Goal: Task Accomplishment & Management: Manage account settings

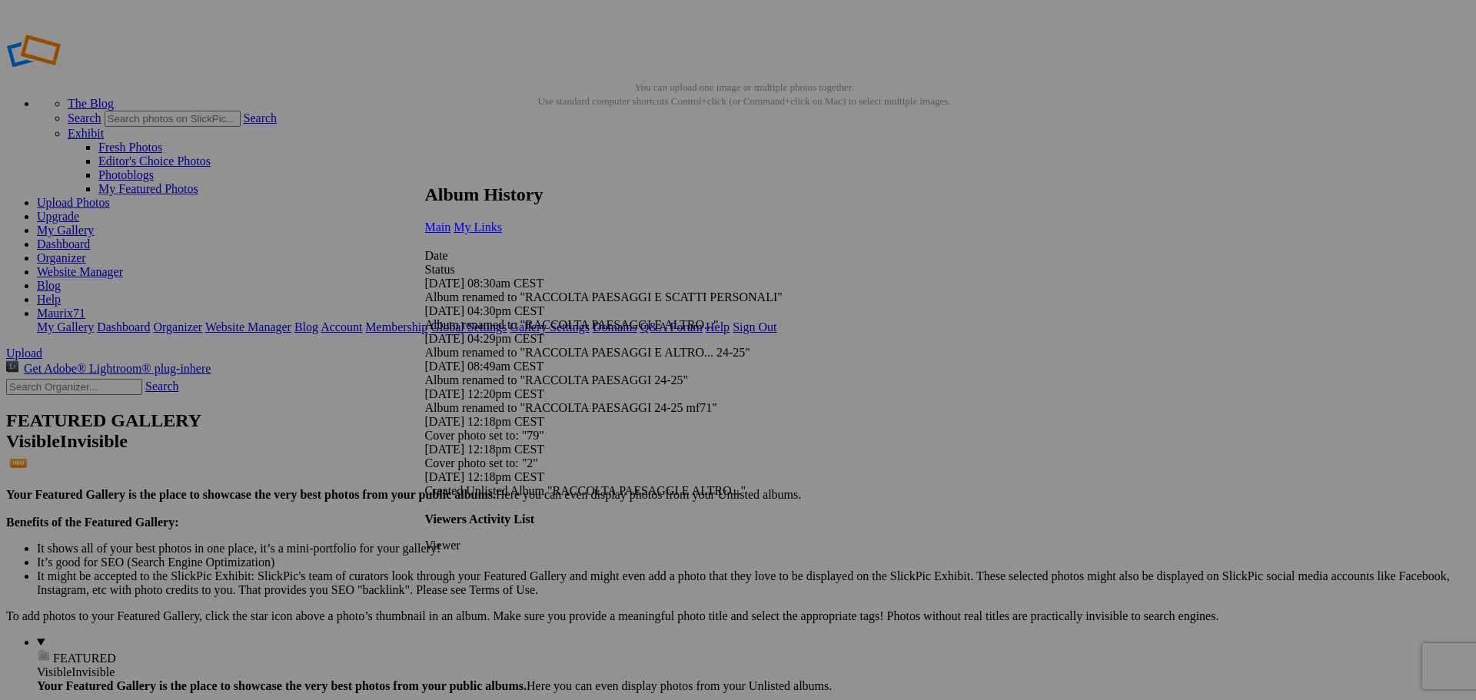
click at [502, 221] on span "My Links" at bounding box center [478, 227] width 48 height 13
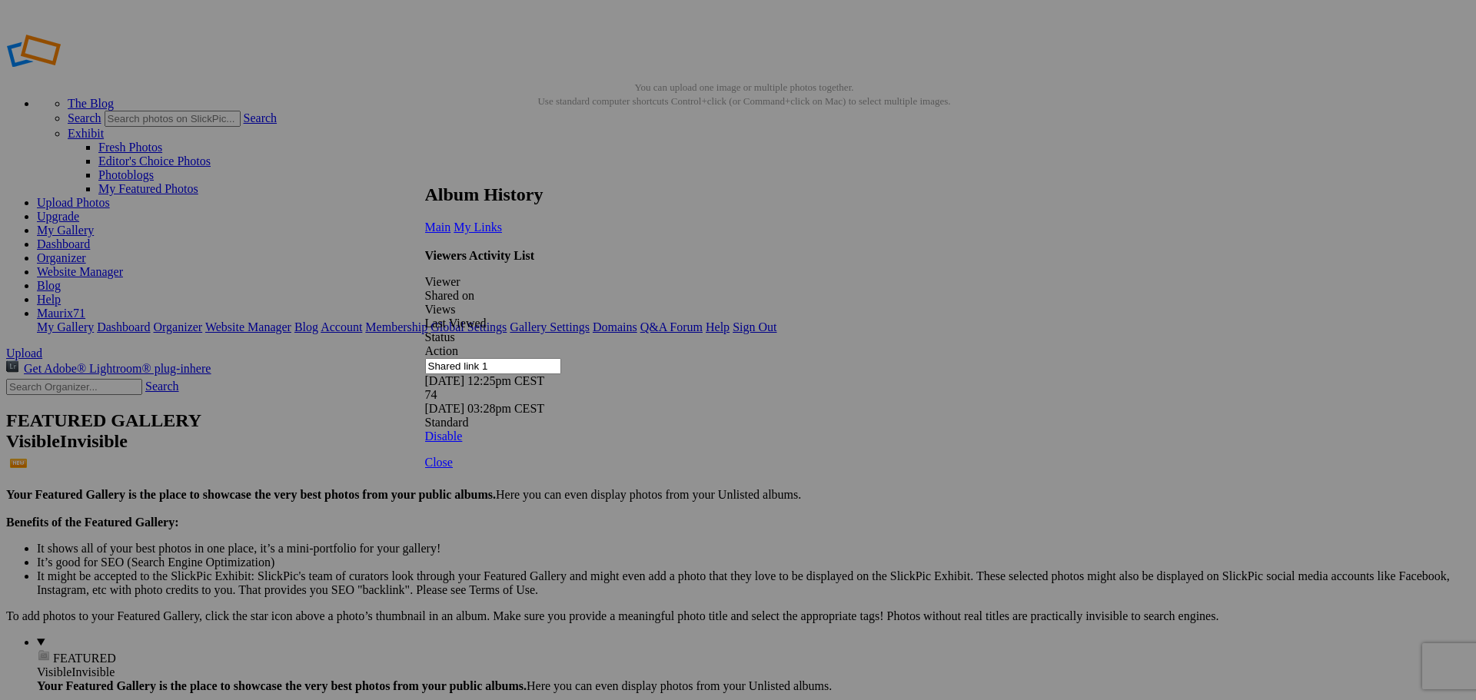
click at [425, 170] on link at bounding box center [425, 170] width 0 height 0
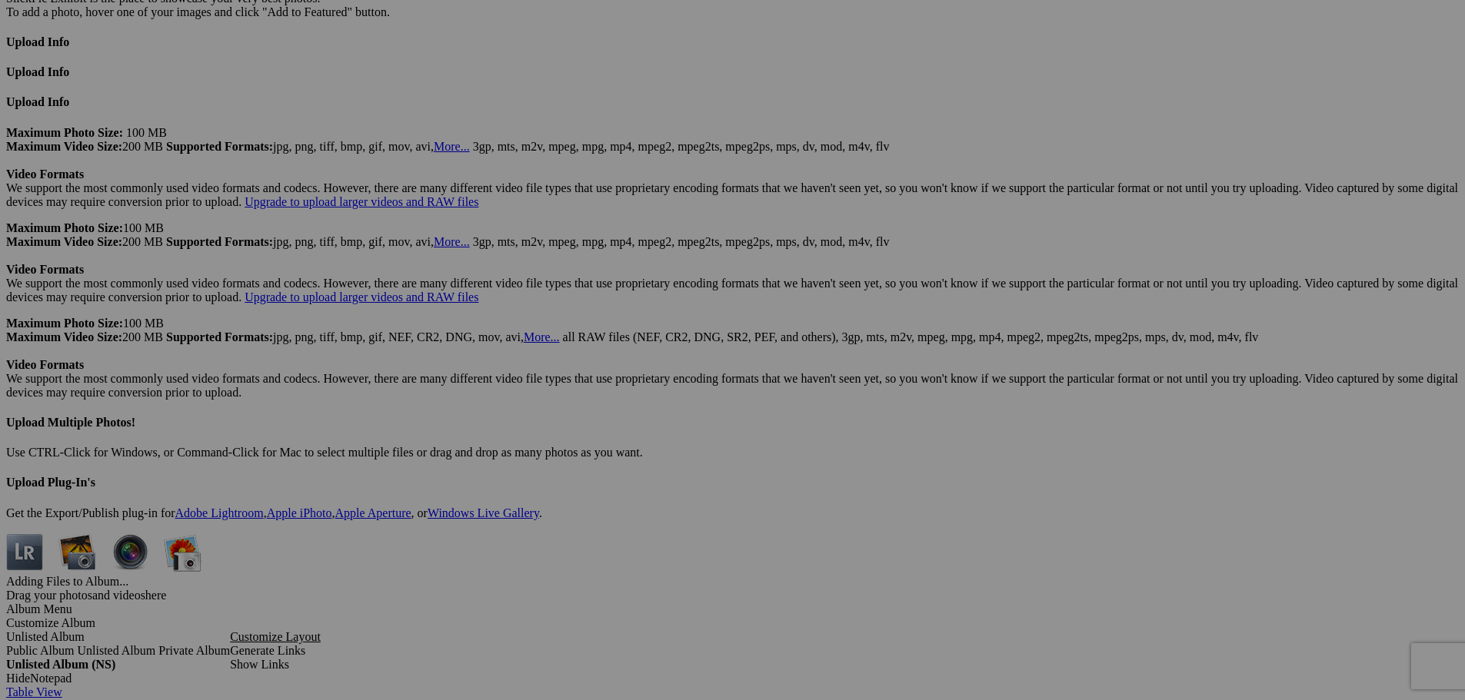
scroll to position [3723, 0]
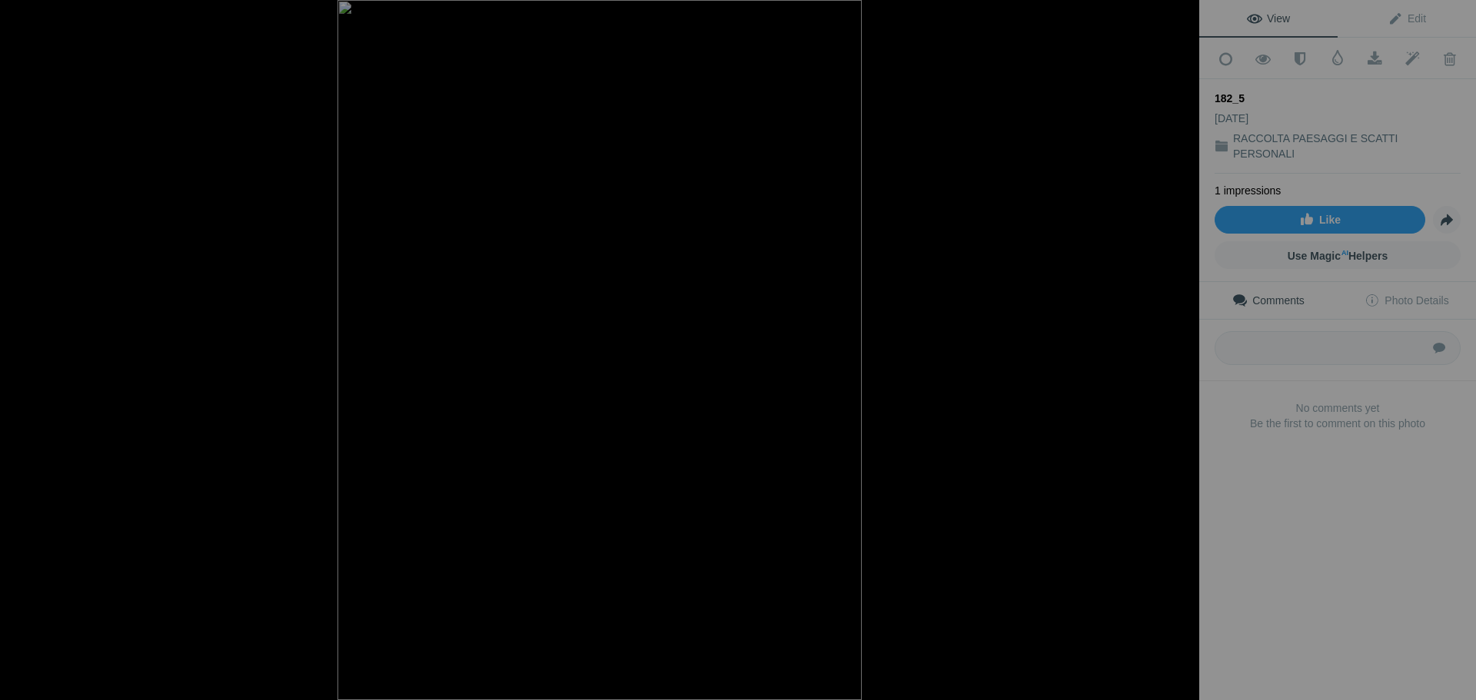
click at [1184, 17] on div at bounding box center [1183, 17] width 34 height 34
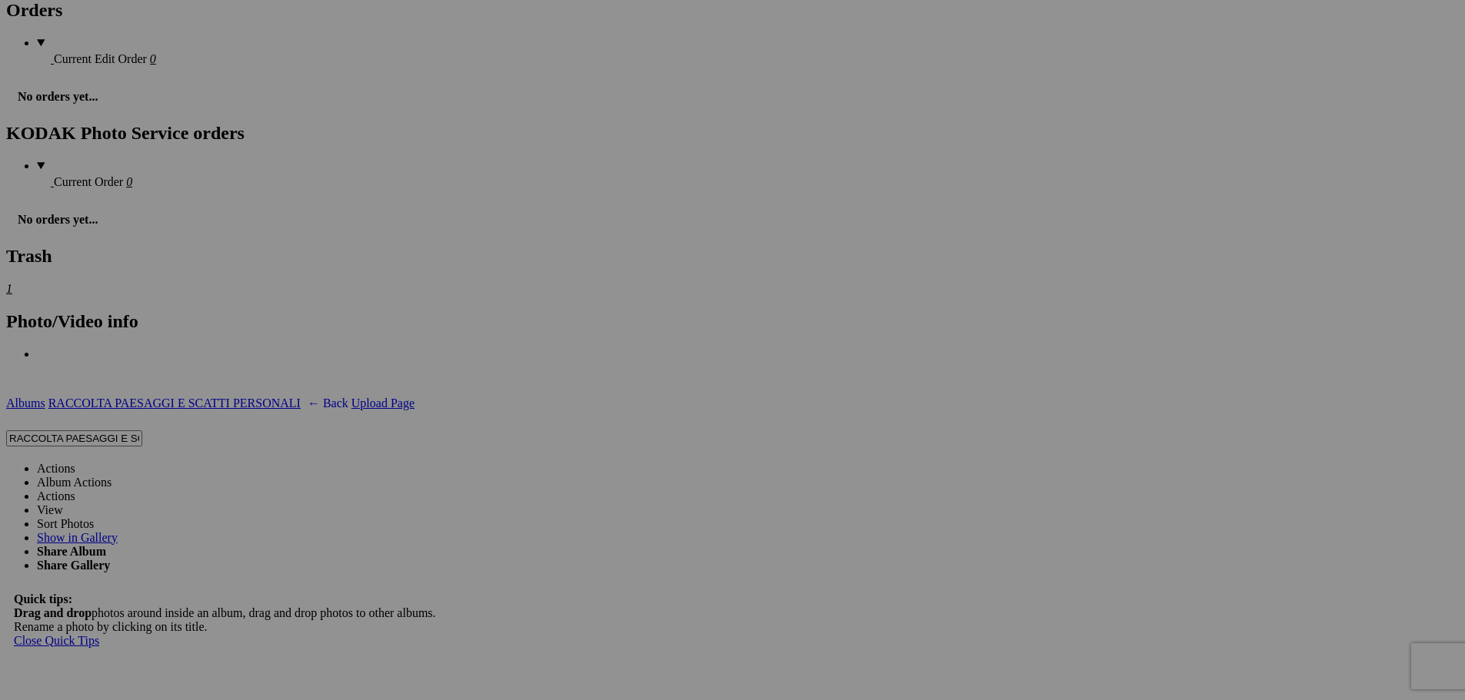
scroll to position [0, 0]
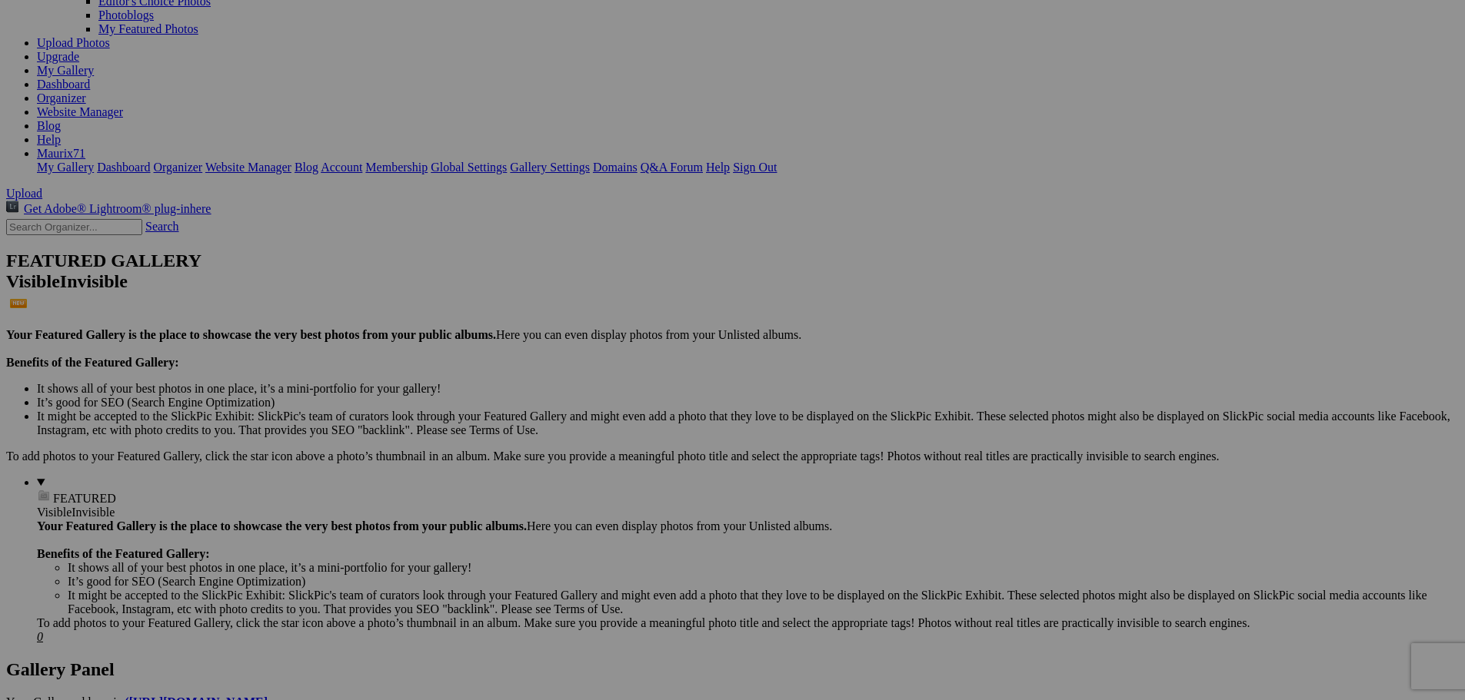
scroll to position [308, 0]
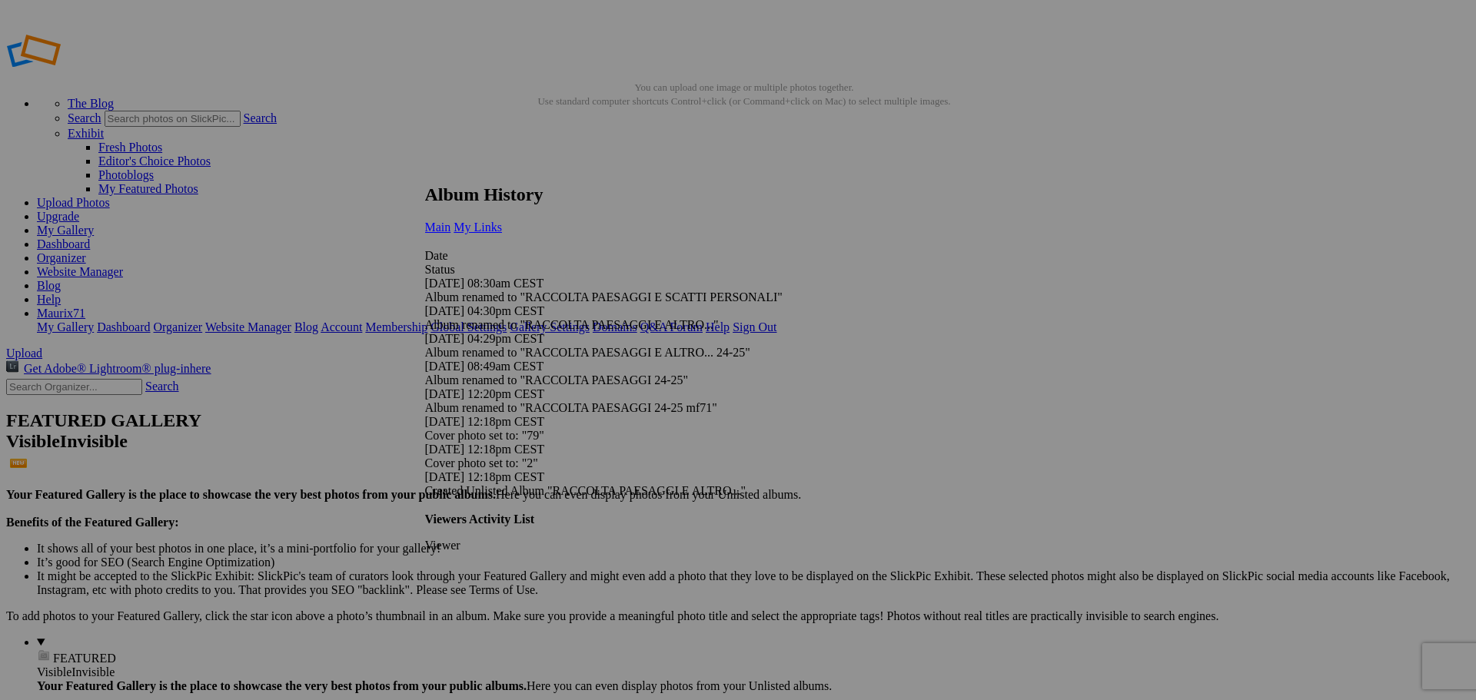
click at [502, 221] on span "My Links" at bounding box center [478, 227] width 48 height 13
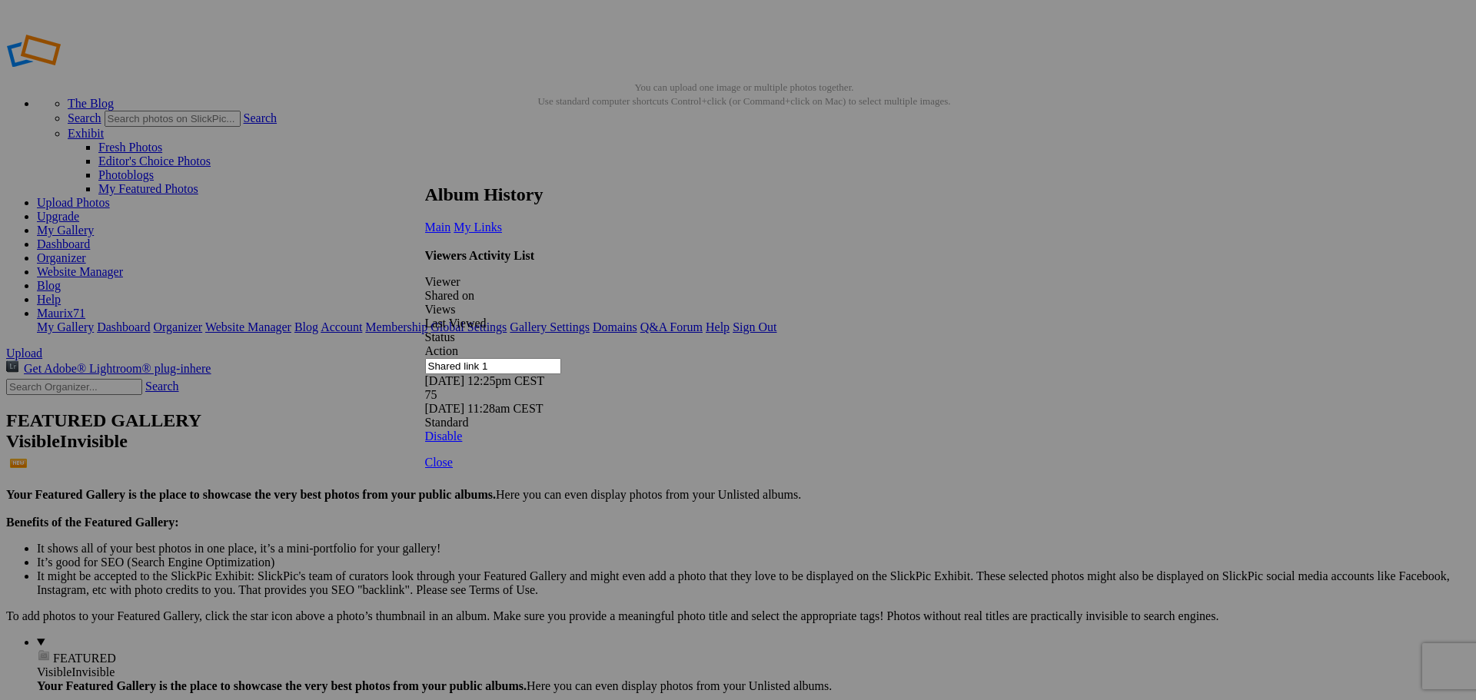
click at [425, 170] on link at bounding box center [425, 170] width 0 height 0
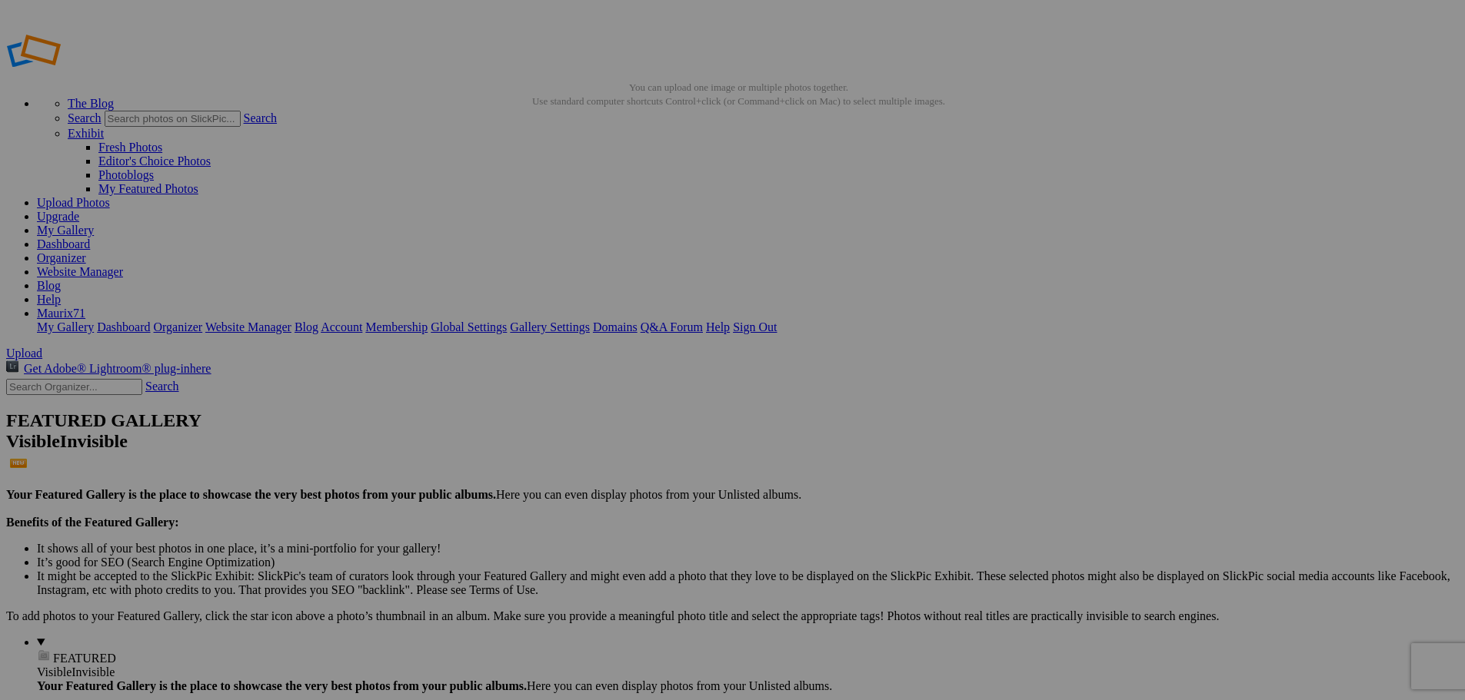
click at [90, 238] on link "Dashboard" at bounding box center [63, 244] width 53 height 13
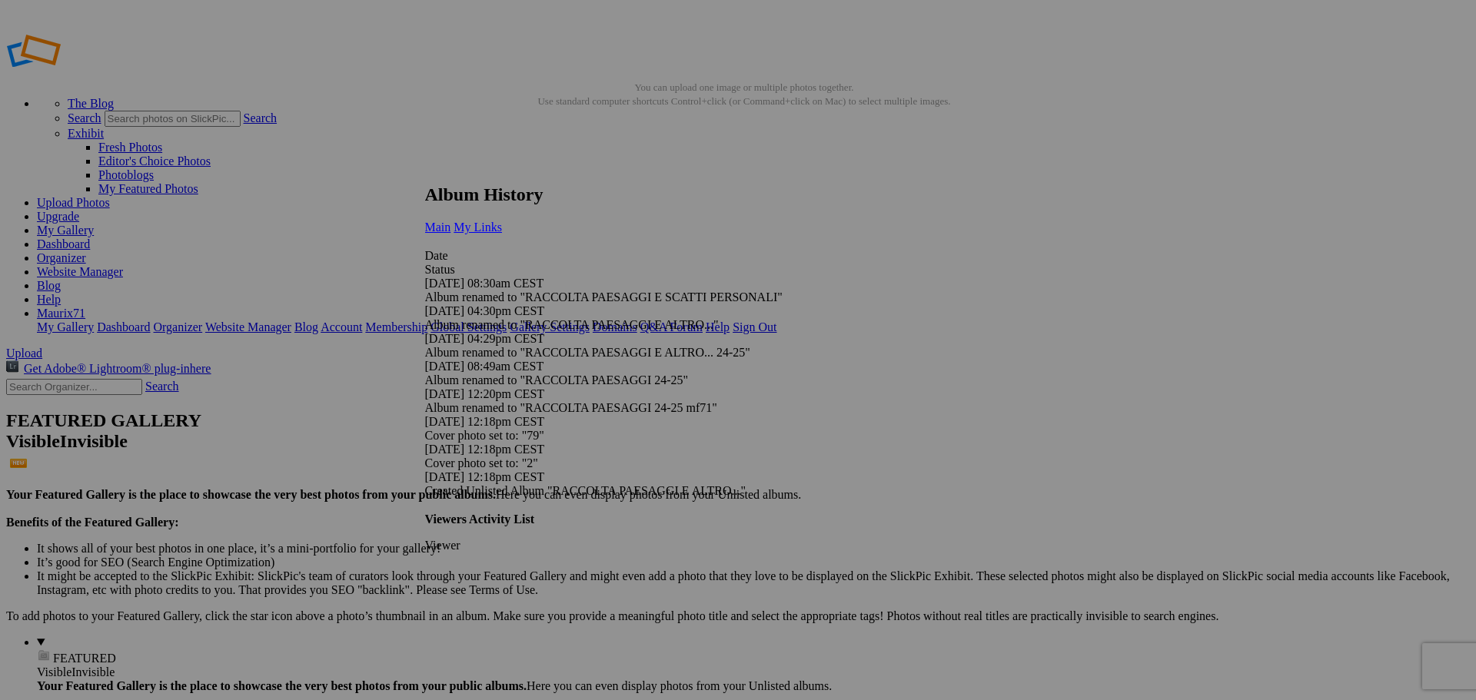
click at [502, 221] on span "My Links" at bounding box center [478, 227] width 48 height 13
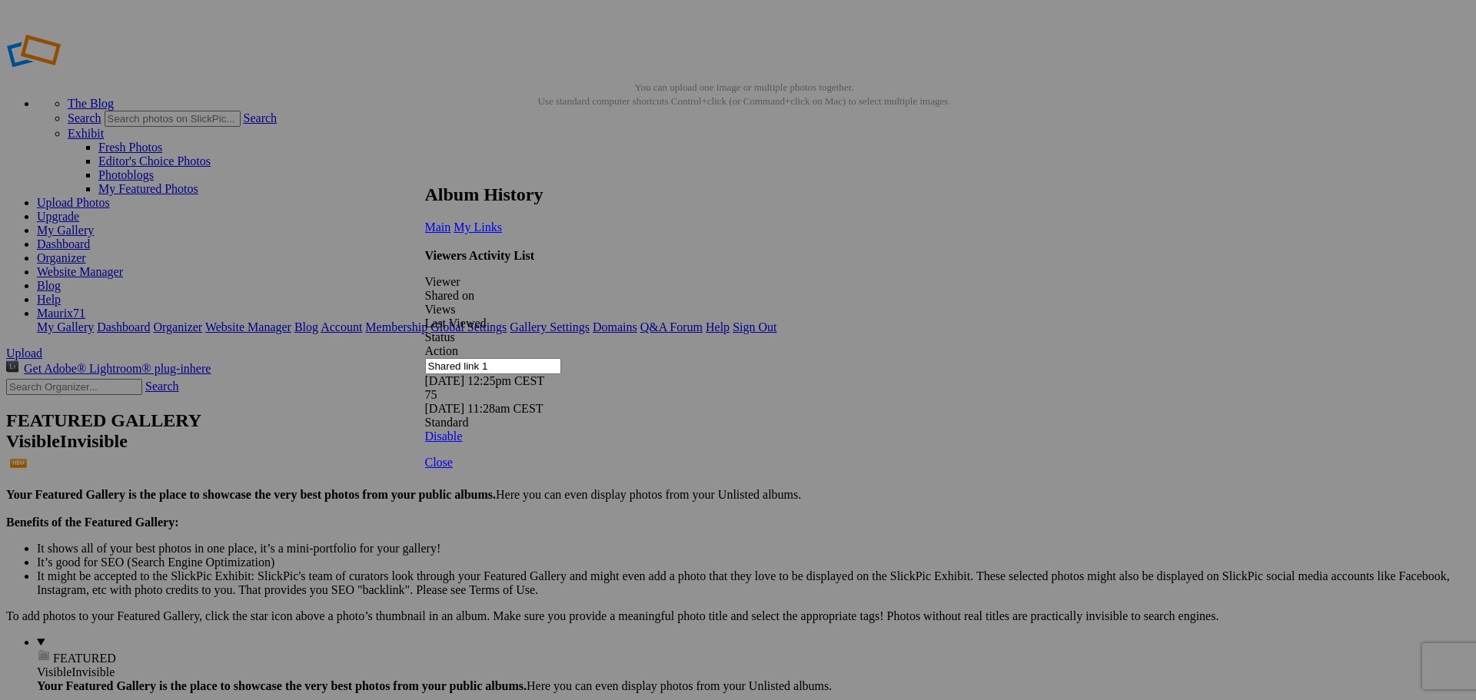
click at [425, 170] on link at bounding box center [425, 170] width 0 height 0
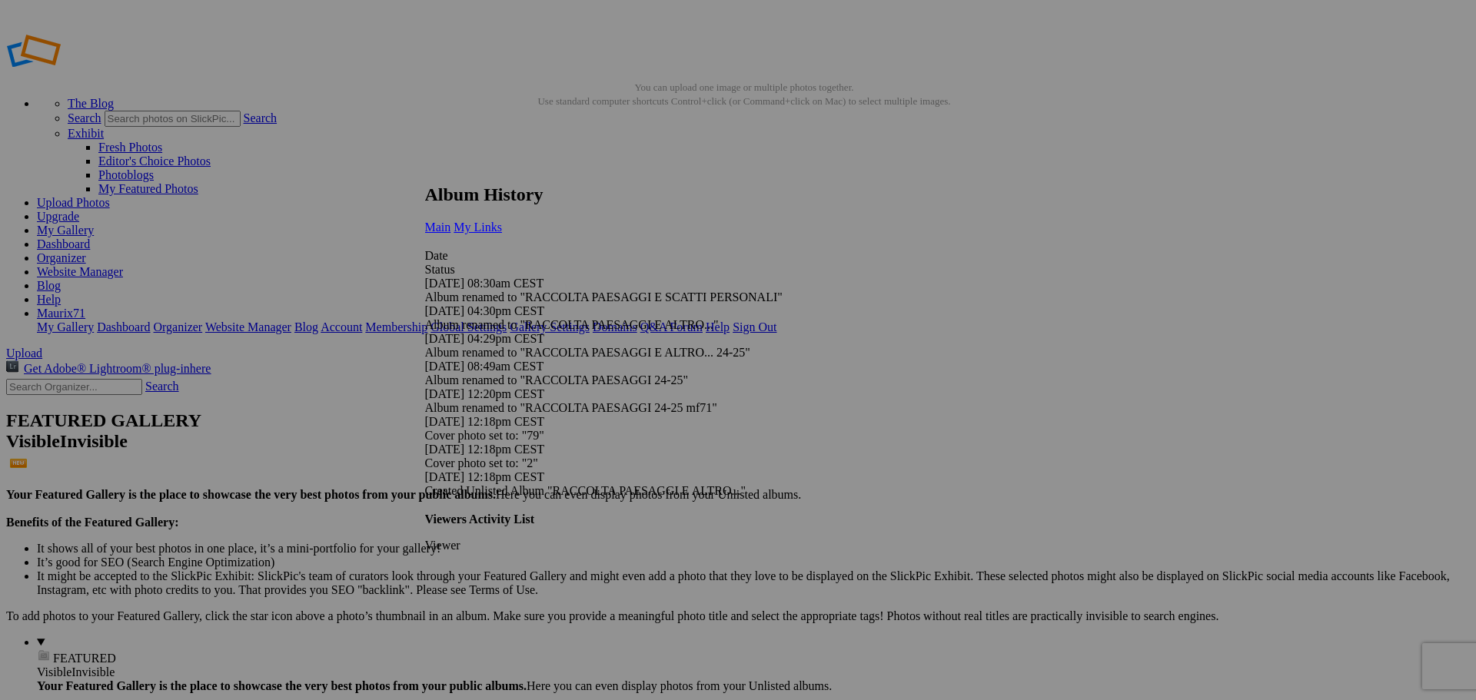
click at [502, 221] on span "My Links" at bounding box center [478, 227] width 48 height 13
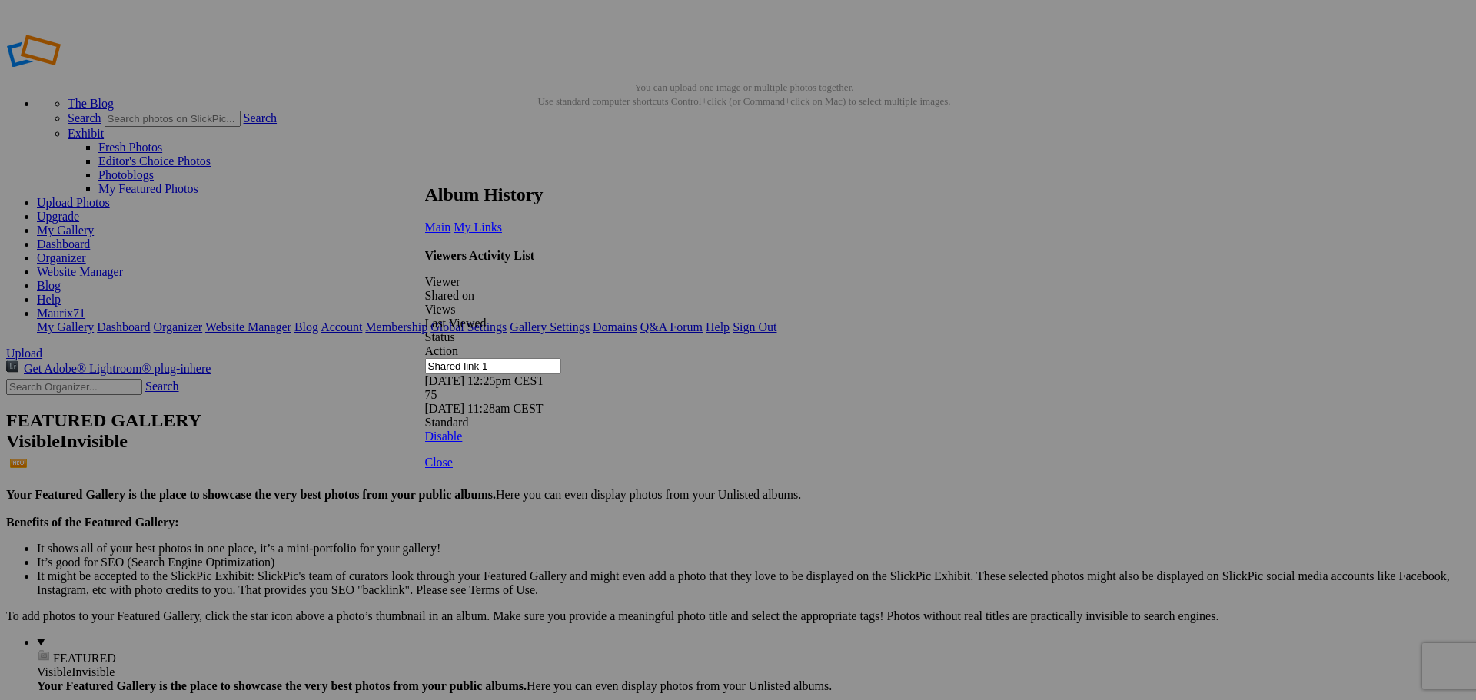
click at [425, 170] on link at bounding box center [425, 170] width 0 height 0
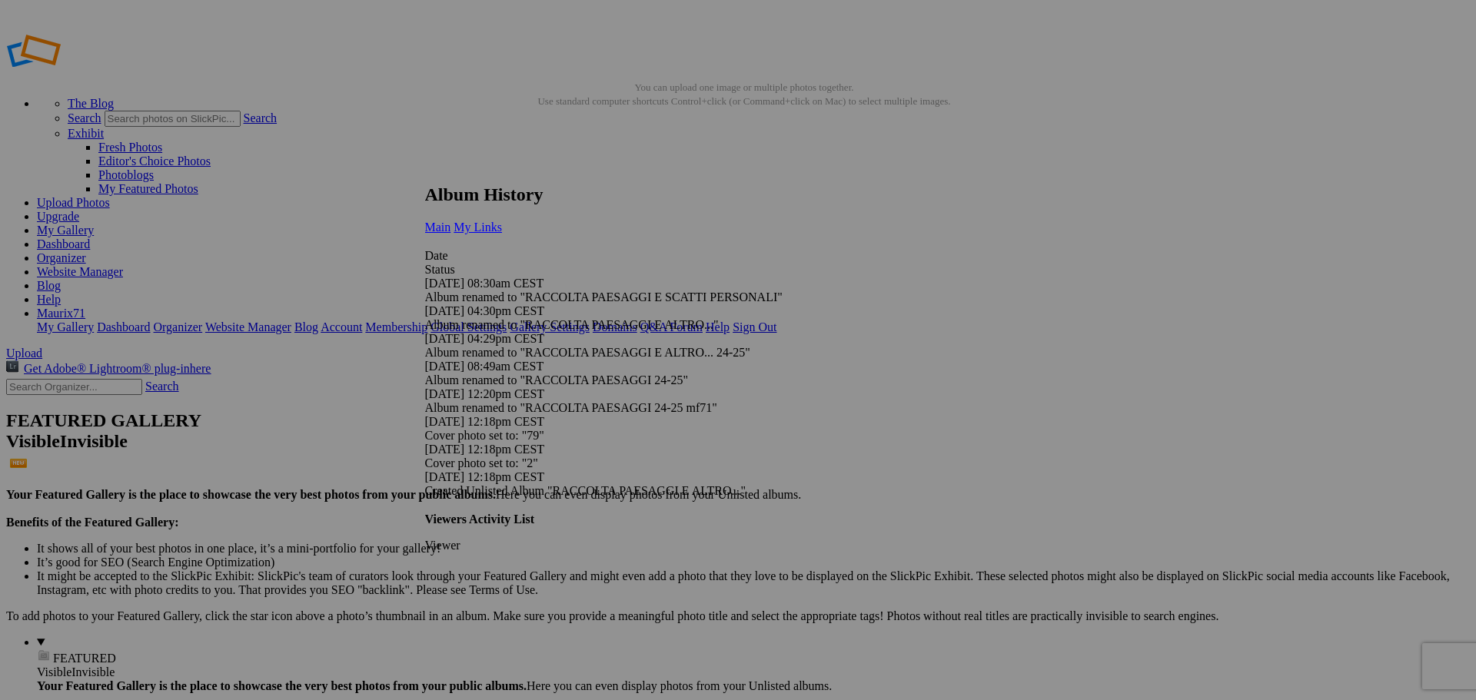
click at [502, 221] on span "My Links" at bounding box center [478, 227] width 48 height 13
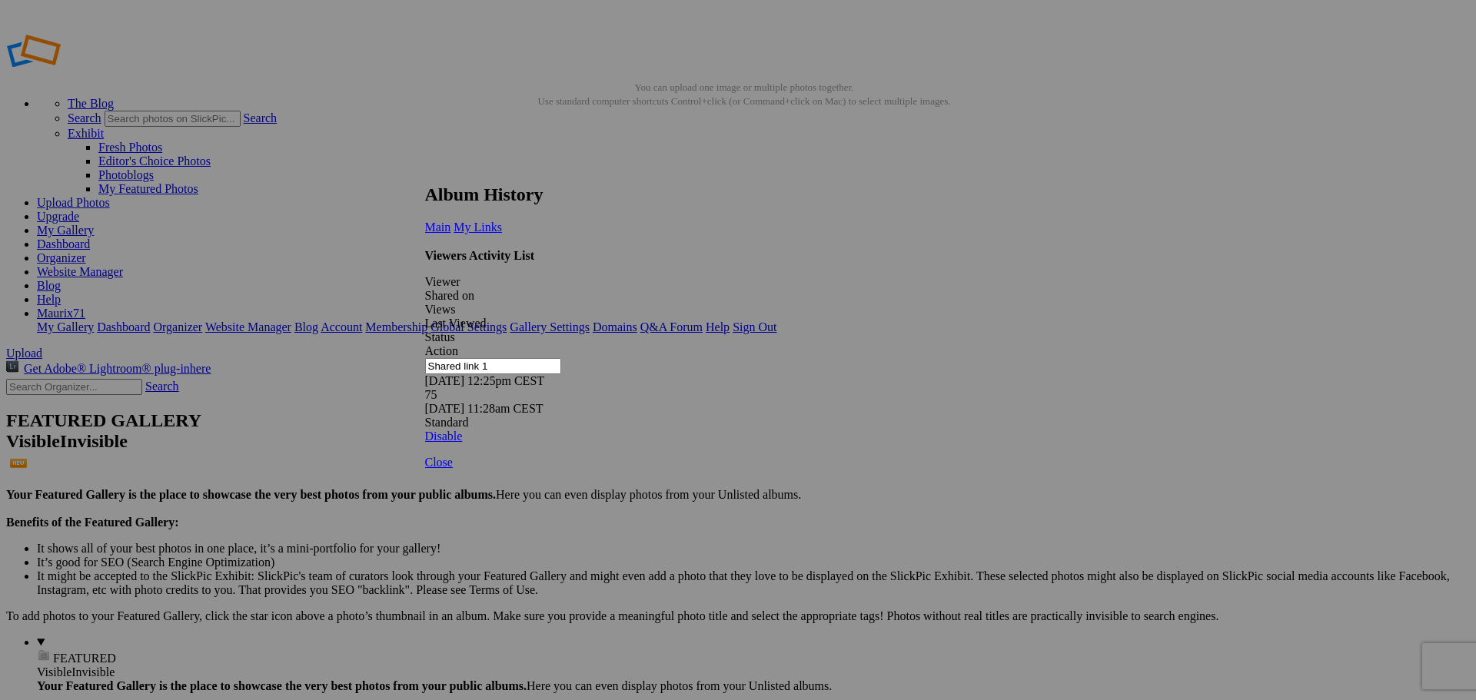
click at [591, 388] on div "Viewers Activity List Viewer Shared on Views Last Viewed Status Action Shared l…" at bounding box center [732, 346] width 615 height 195
click at [425, 170] on link at bounding box center [425, 170] width 0 height 0
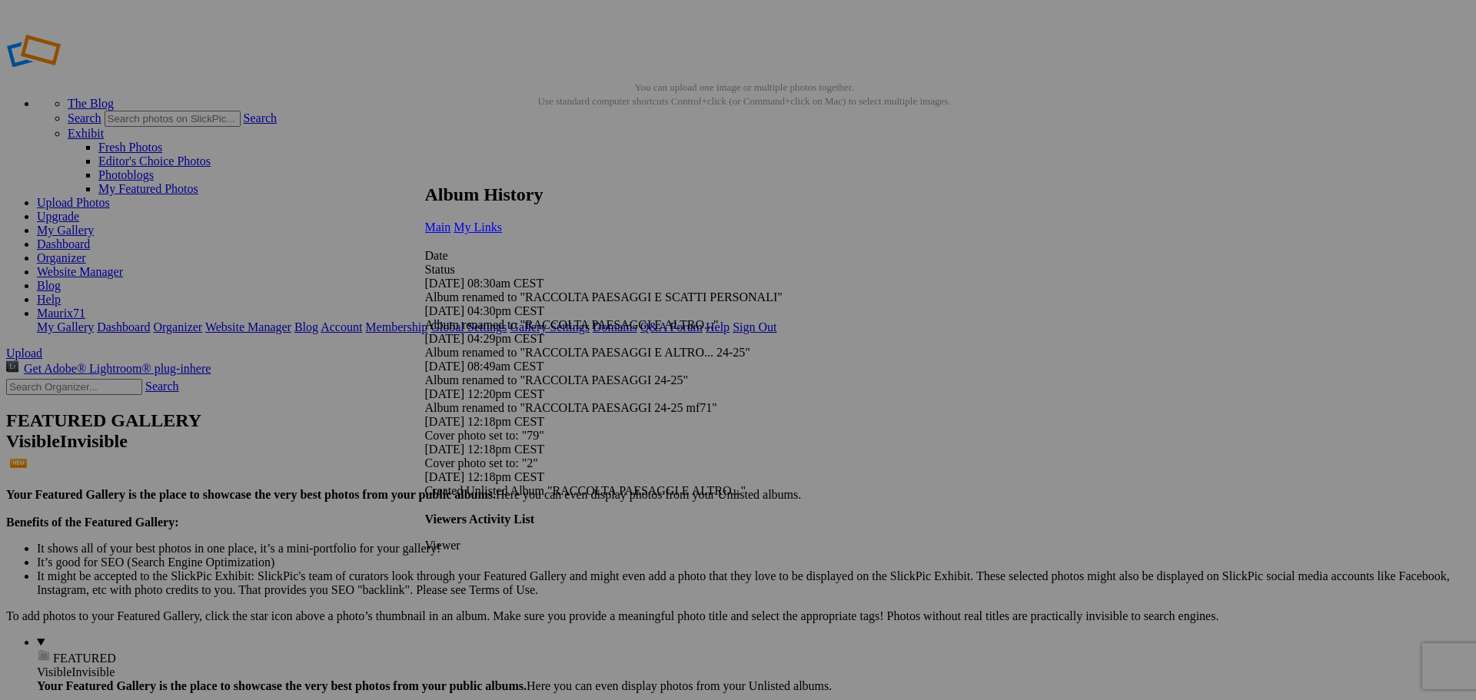
click at [502, 221] on span "My Links" at bounding box center [478, 227] width 48 height 13
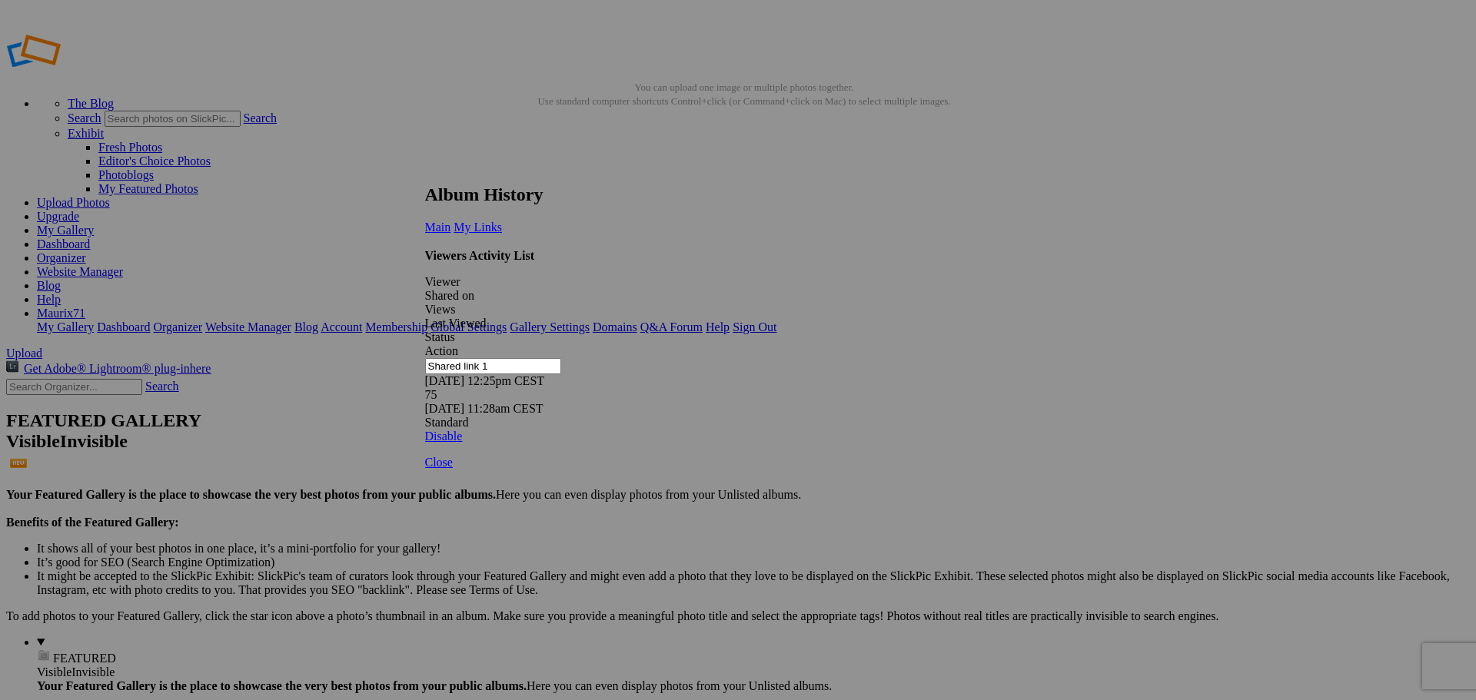
click at [425, 170] on link at bounding box center [425, 170] width 0 height 0
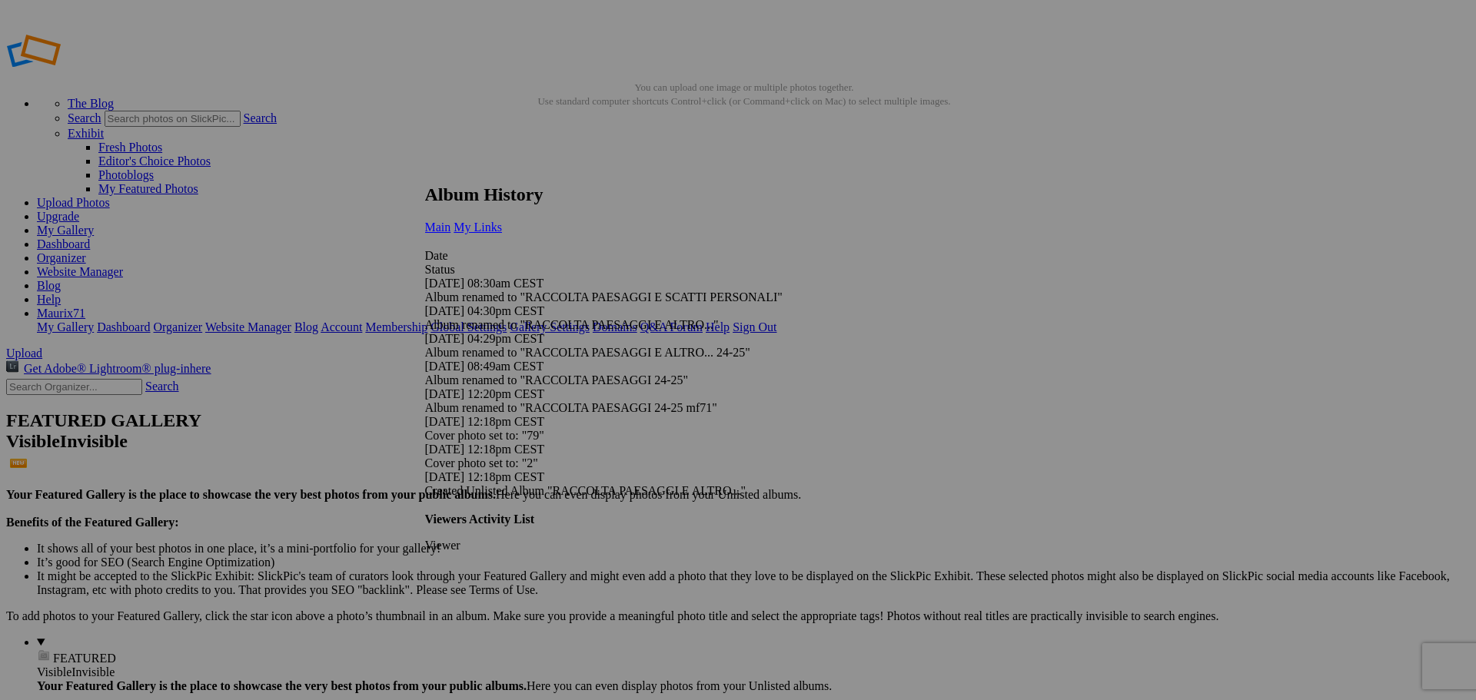
click at [502, 221] on span "My Links" at bounding box center [478, 227] width 48 height 13
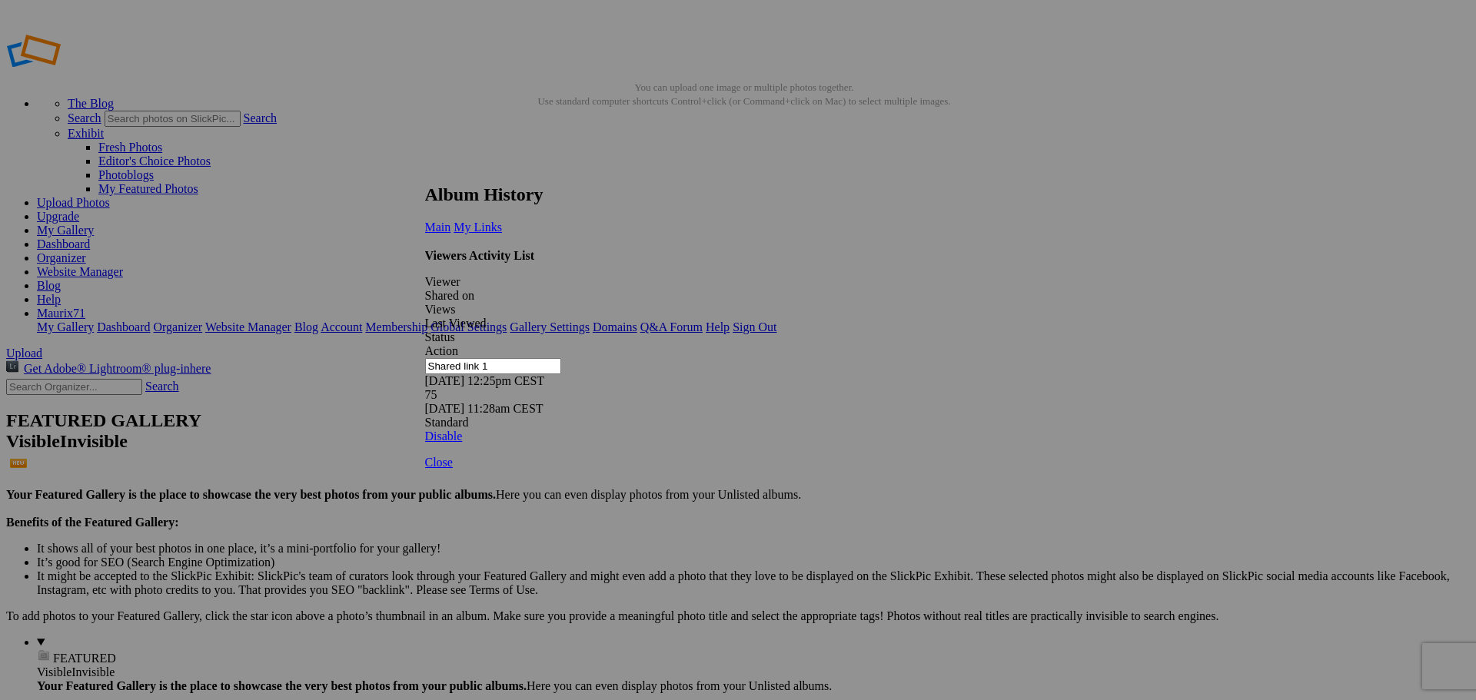
click at [425, 170] on link at bounding box center [425, 170] width 0 height 0
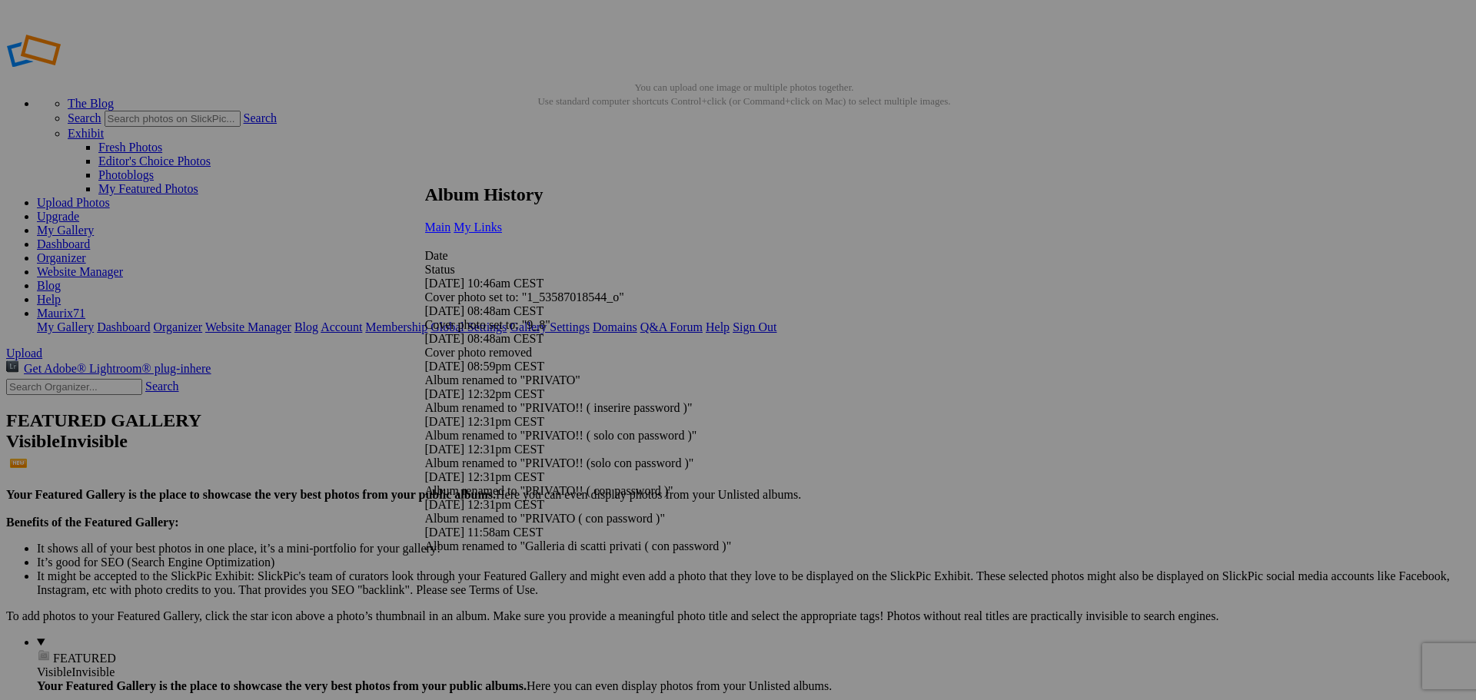
click at [502, 221] on link "My Links" at bounding box center [478, 227] width 48 height 13
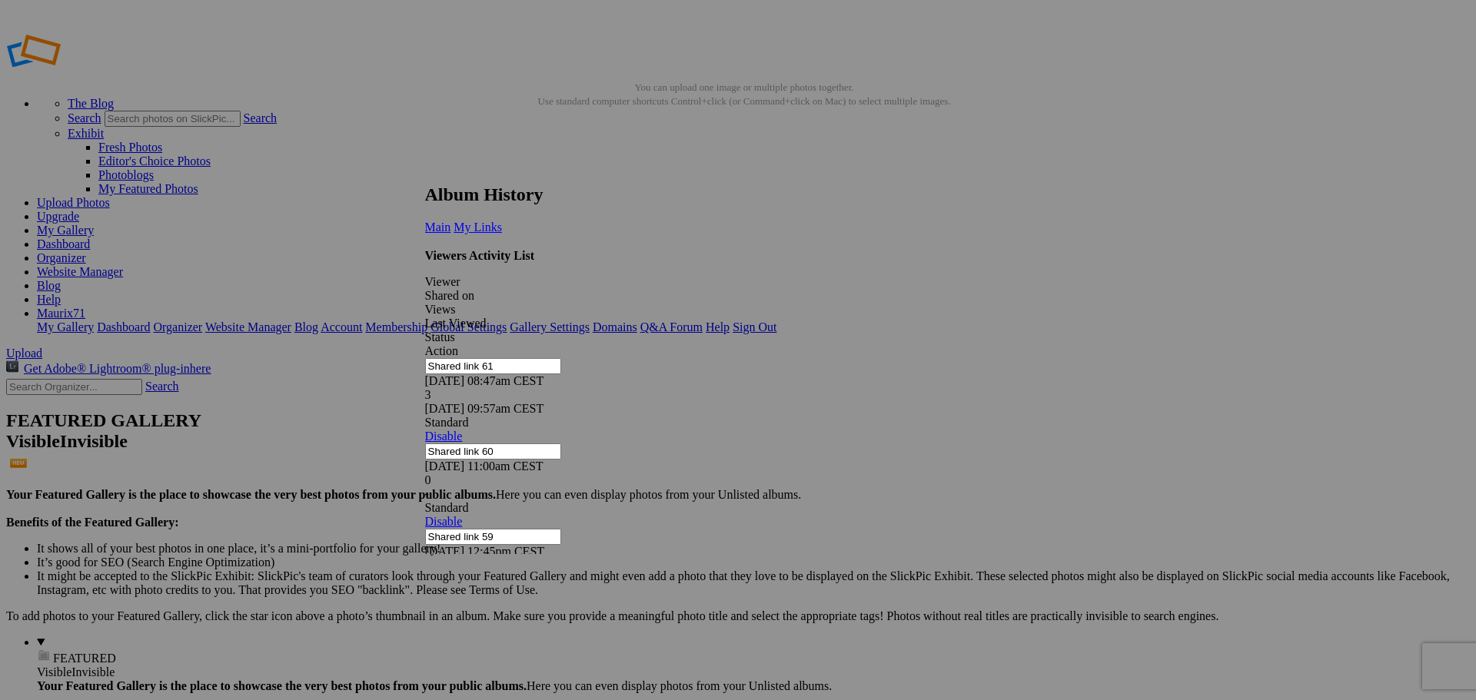
click at [823, 658] on div "08/17/25 07:01pm CEST" at bounding box center [732, 665] width 615 height 14
click at [534, 614] on input "71maurix" at bounding box center [493, 622] width 136 height 16
click at [451, 221] on span "Main" at bounding box center [438, 227] width 26 height 13
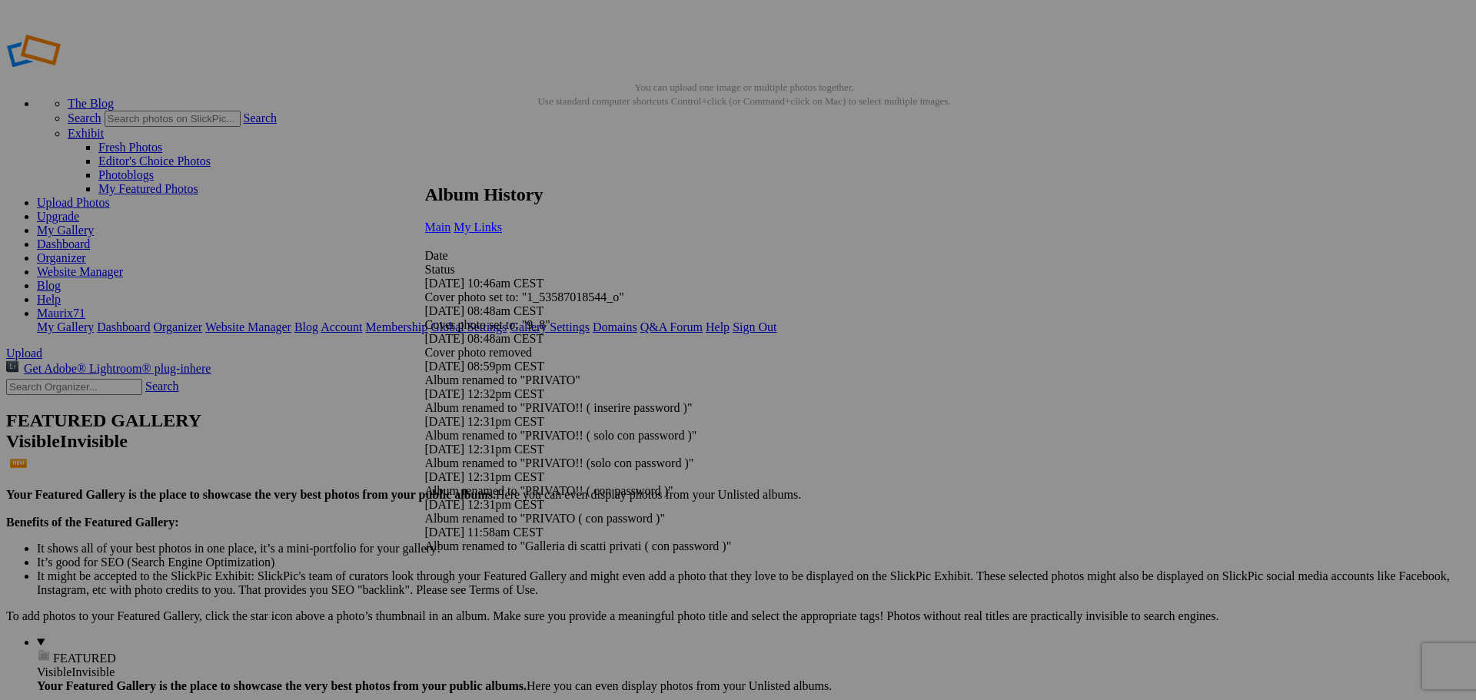
click at [502, 221] on span "My Links" at bounding box center [478, 227] width 48 height 13
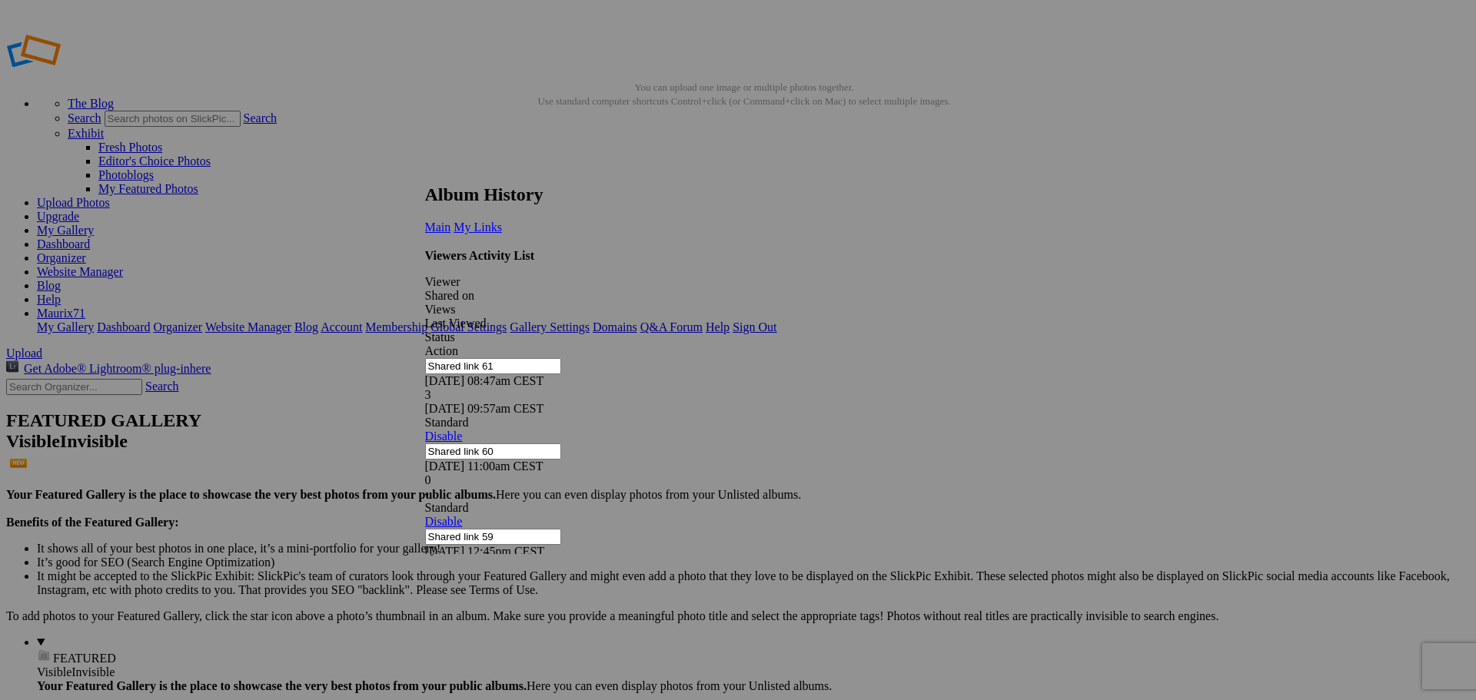
click at [451, 221] on link "Main" at bounding box center [438, 227] width 26 height 13
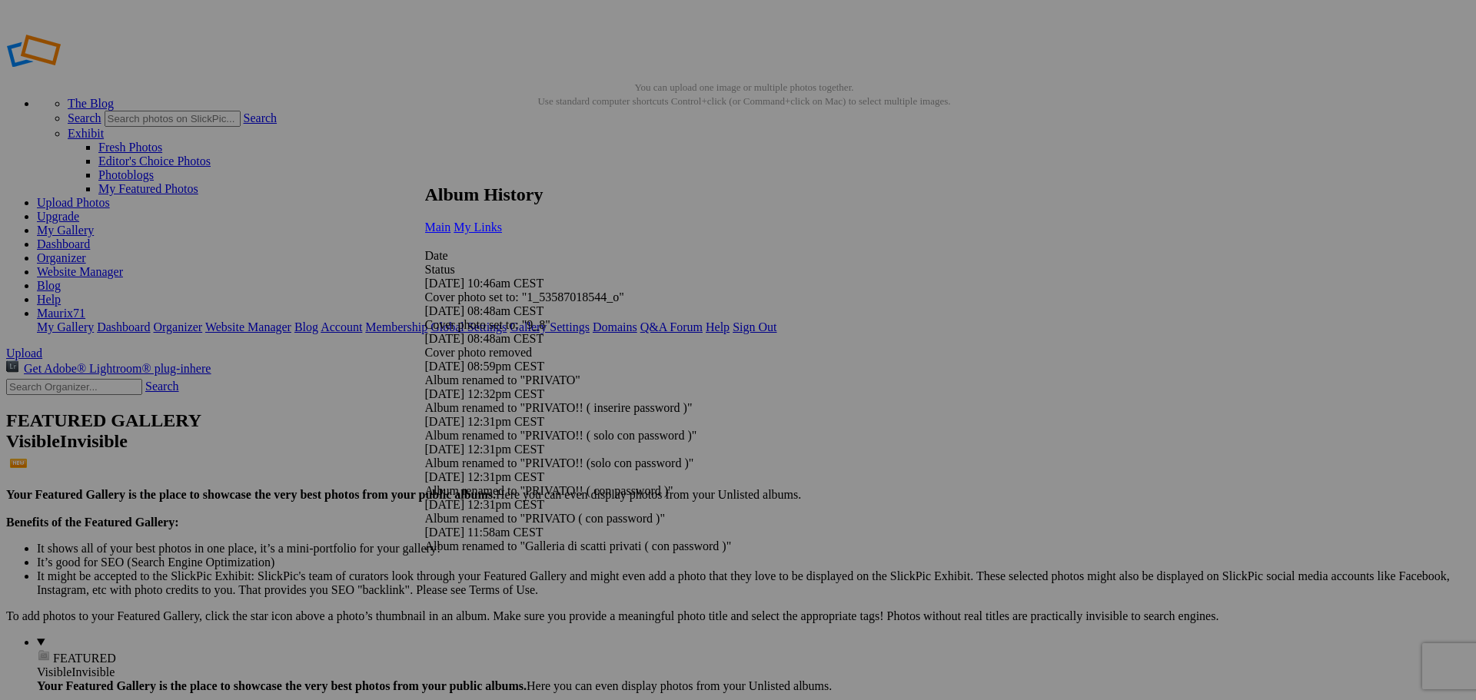
click at [502, 221] on span "My Links" at bounding box center [478, 227] width 48 height 13
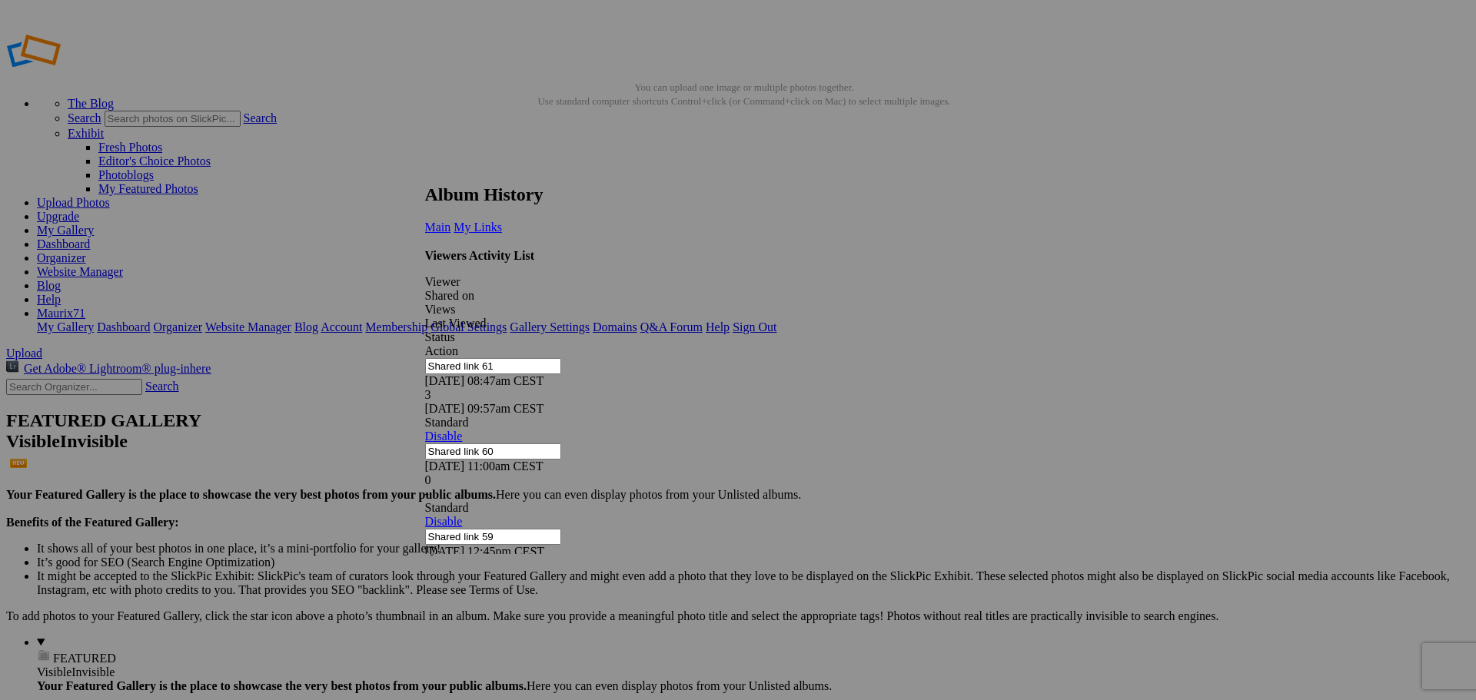
click at [451, 221] on span "Main" at bounding box center [438, 227] width 26 height 13
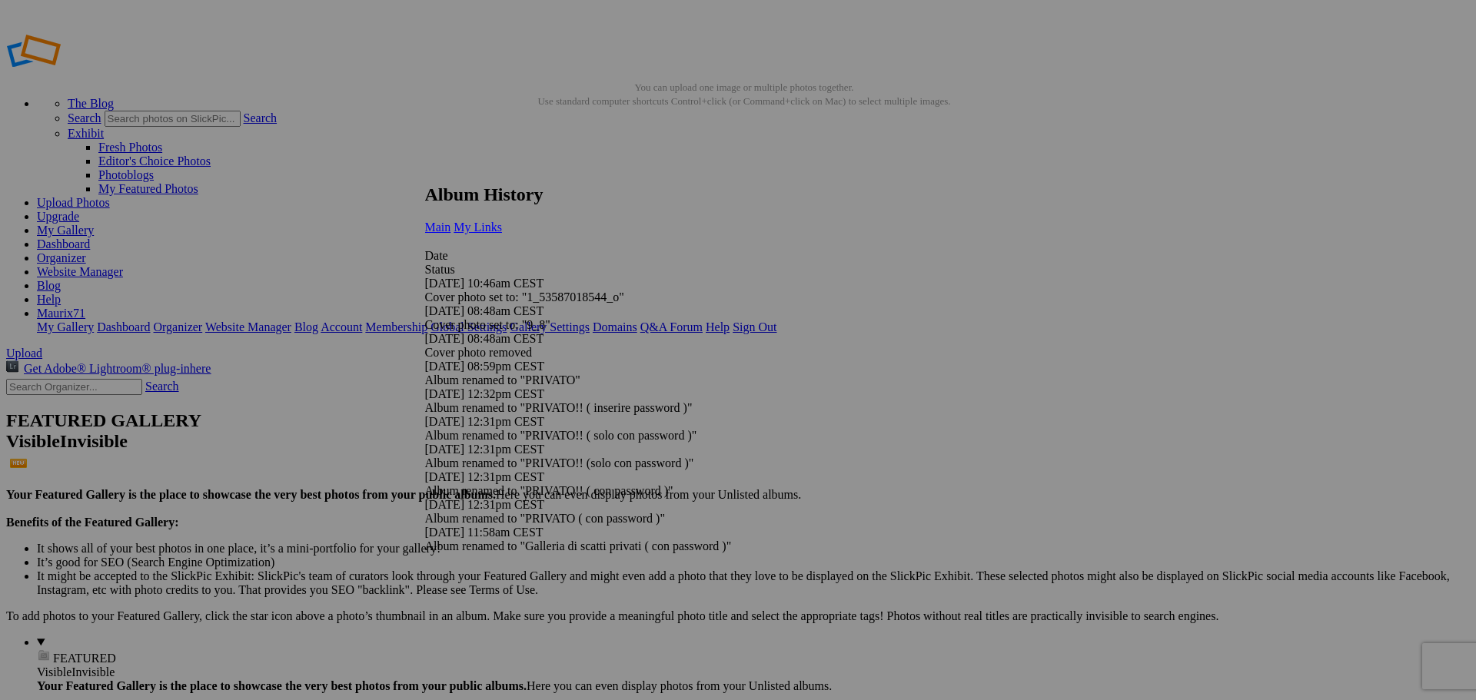
click at [502, 221] on span "My Links" at bounding box center [478, 227] width 48 height 13
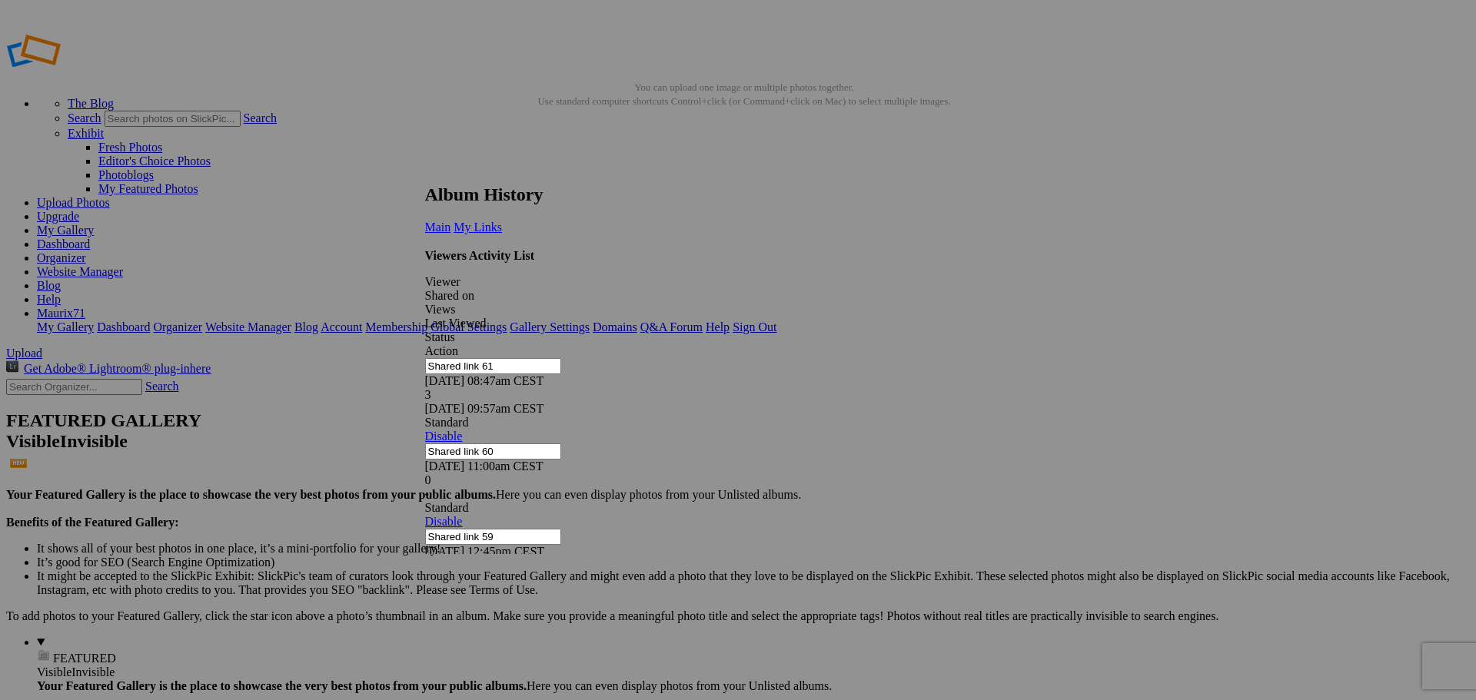
click at [451, 221] on link "Main" at bounding box center [438, 227] width 26 height 13
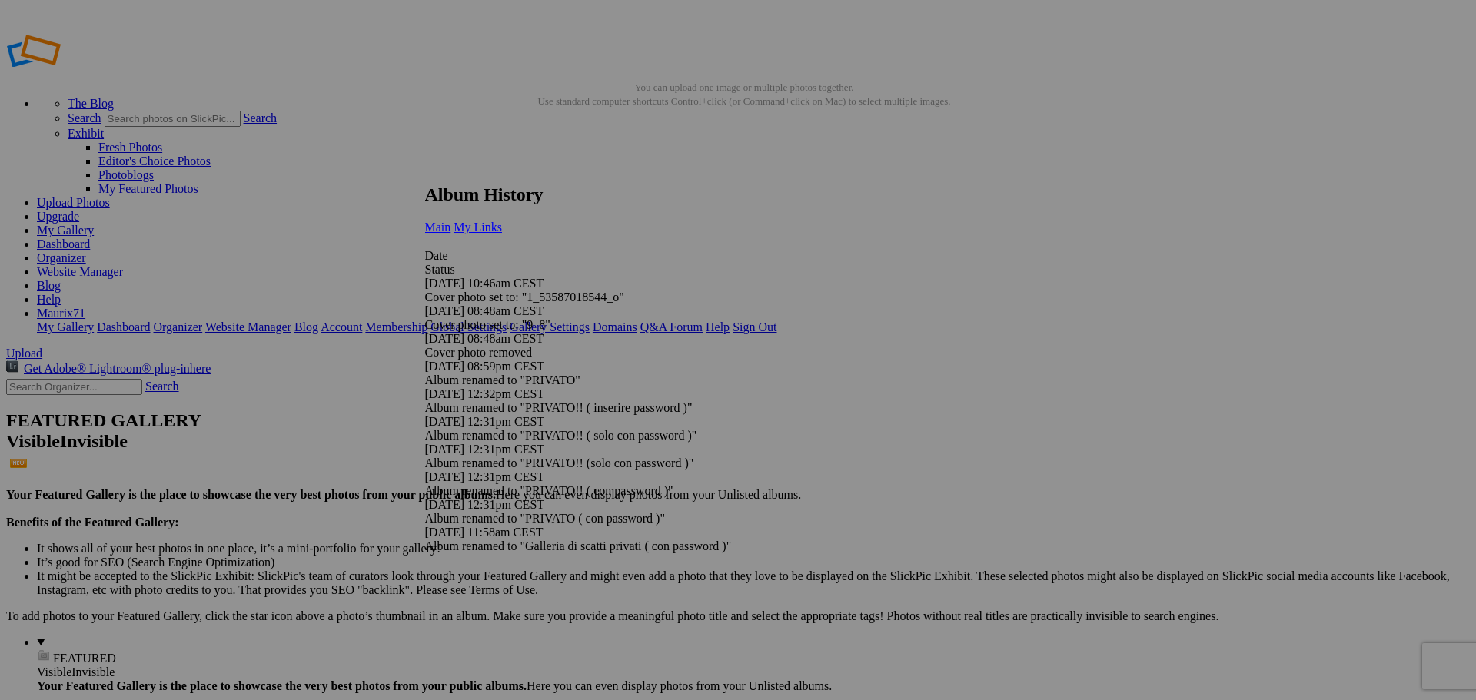
click at [502, 221] on link "My Links" at bounding box center [478, 227] width 48 height 13
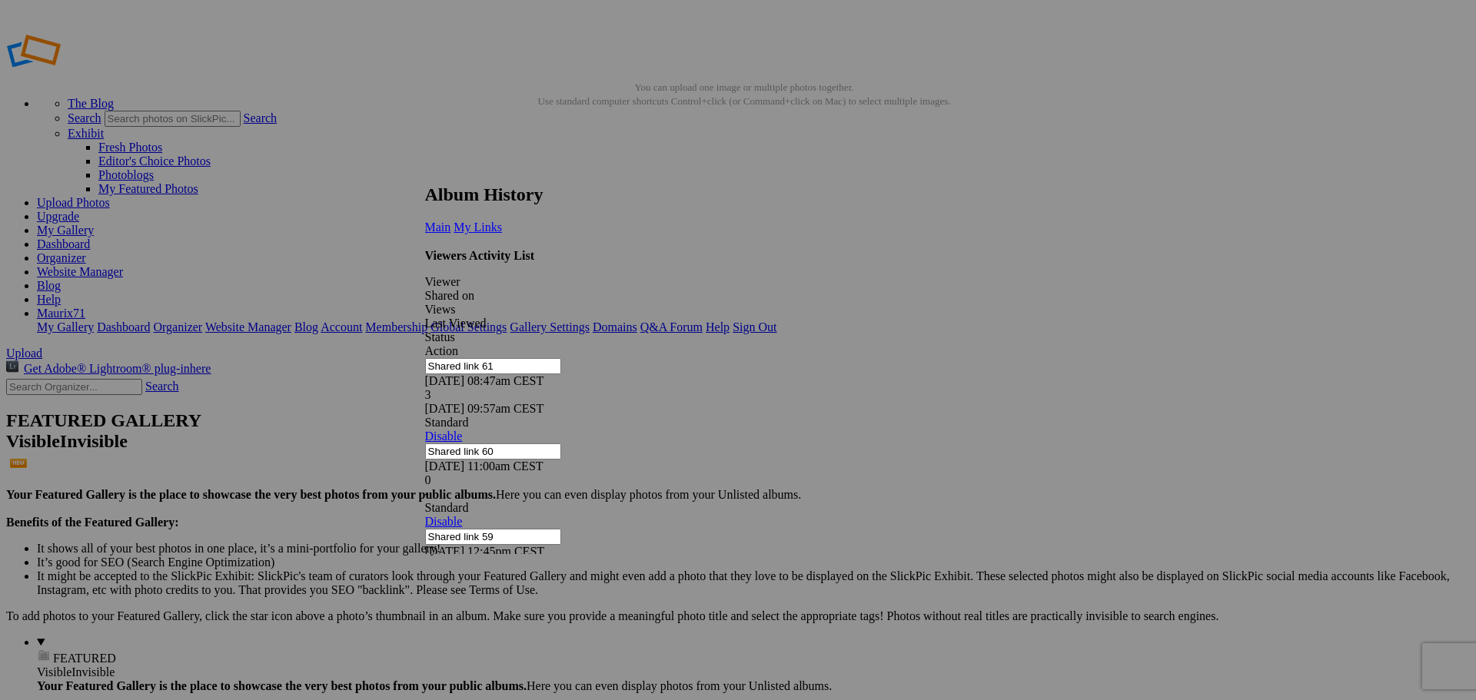
click at [425, 170] on link at bounding box center [425, 170] width 0 height 0
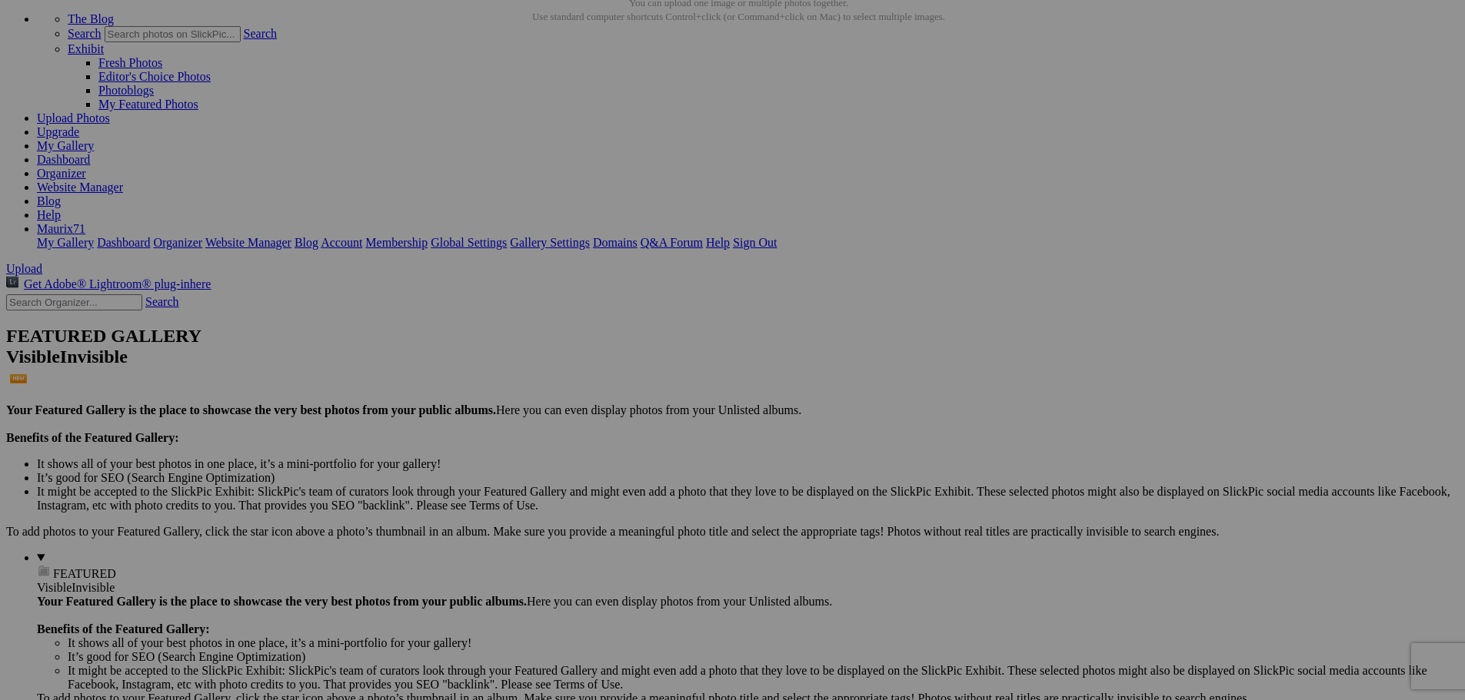
scroll to position [23, 0]
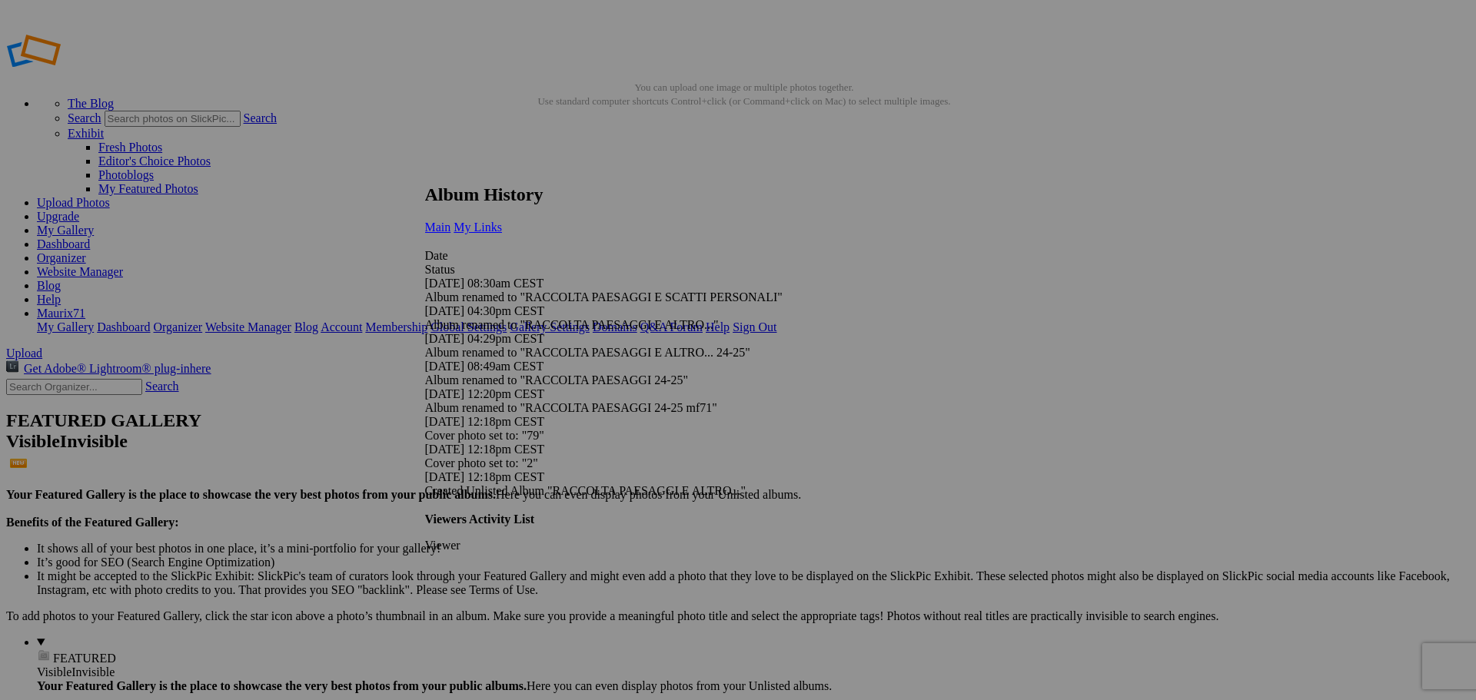
click at [502, 221] on span "My Links" at bounding box center [478, 227] width 48 height 13
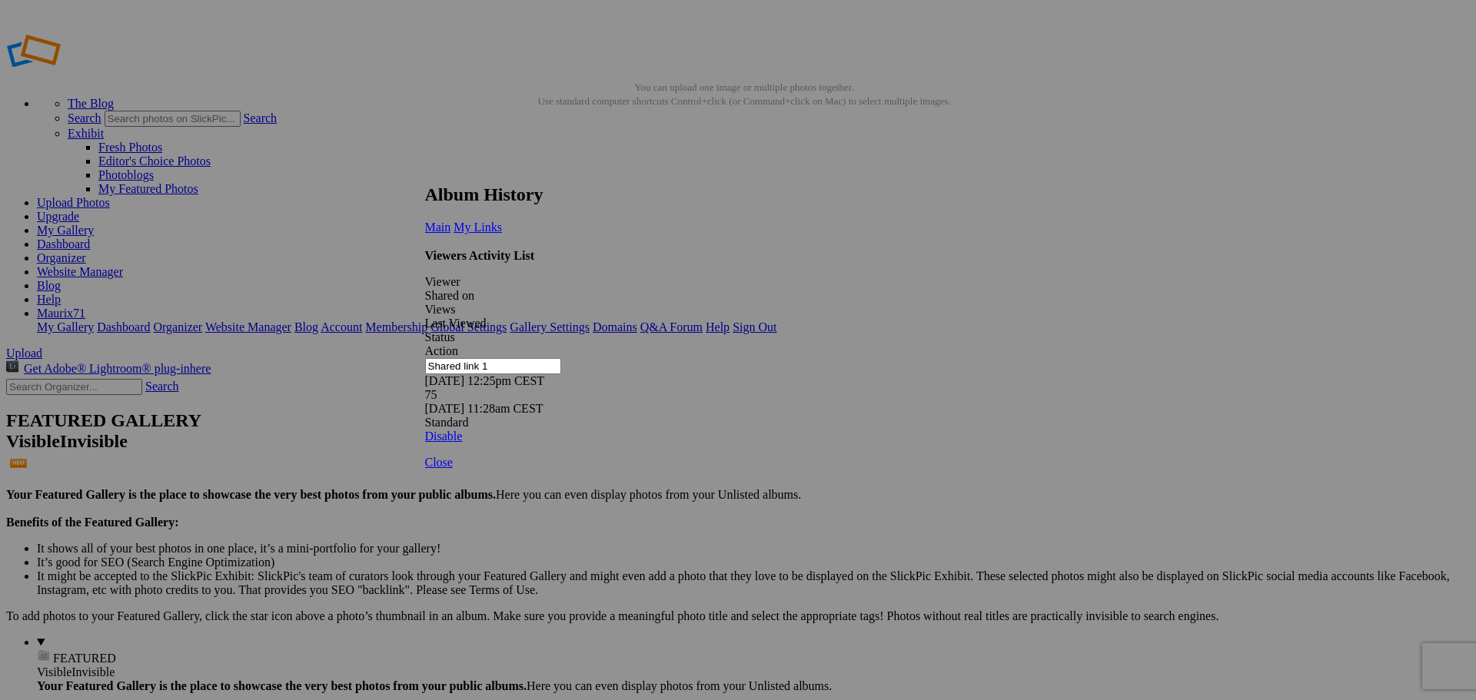
click at [425, 170] on link at bounding box center [425, 170] width 0 height 0
